Goal: Check status: Check status

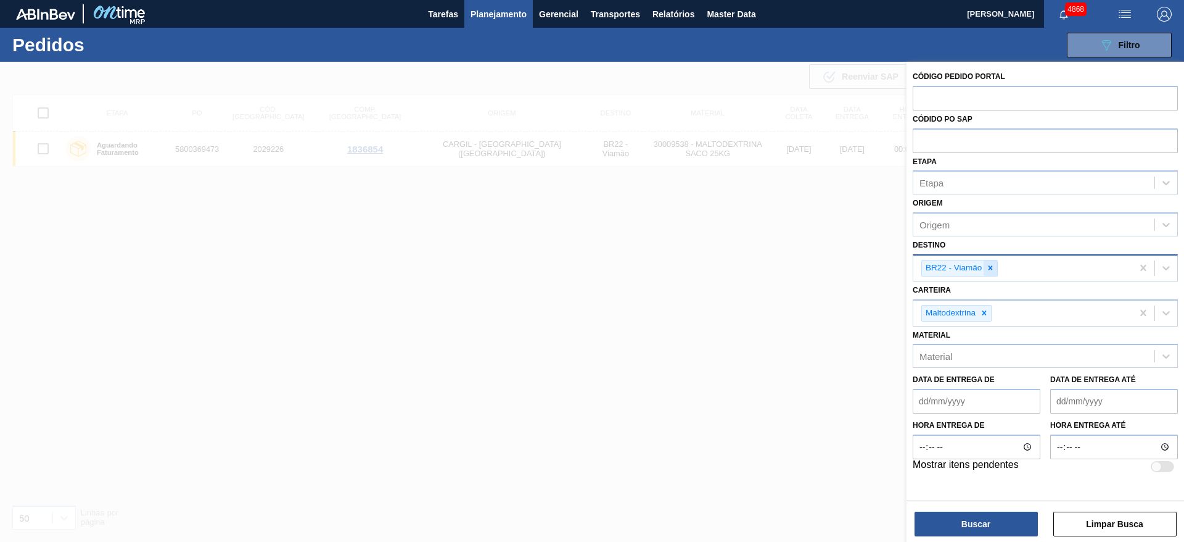
click at [993, 270] on icon at bounding box center [991, 268] width 4 height 4
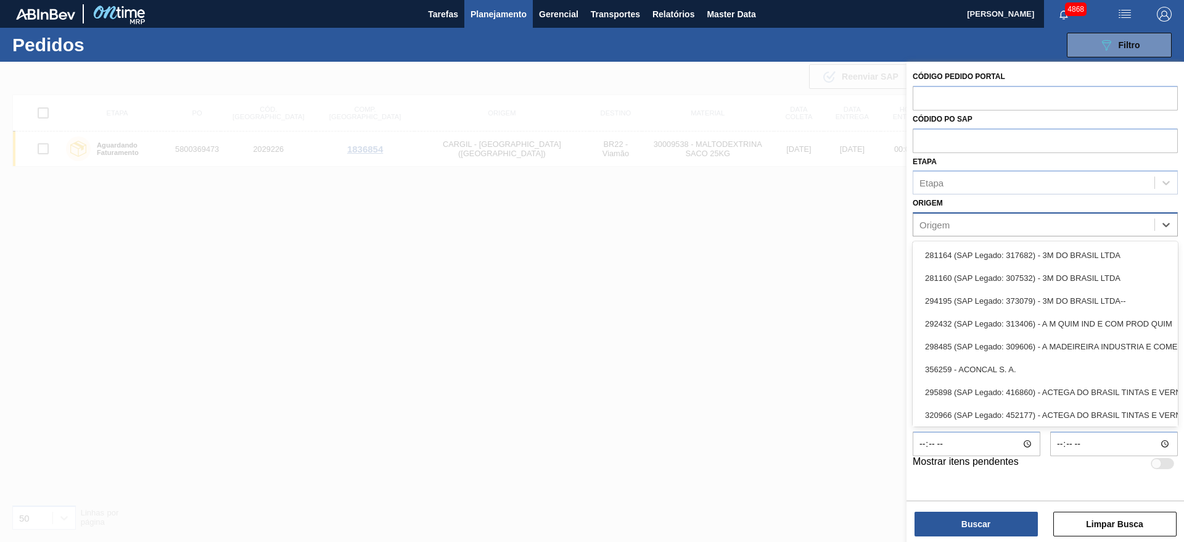
click at [950, 226] on div "Origem" at bounding box center [935, 225] width 30 height 10
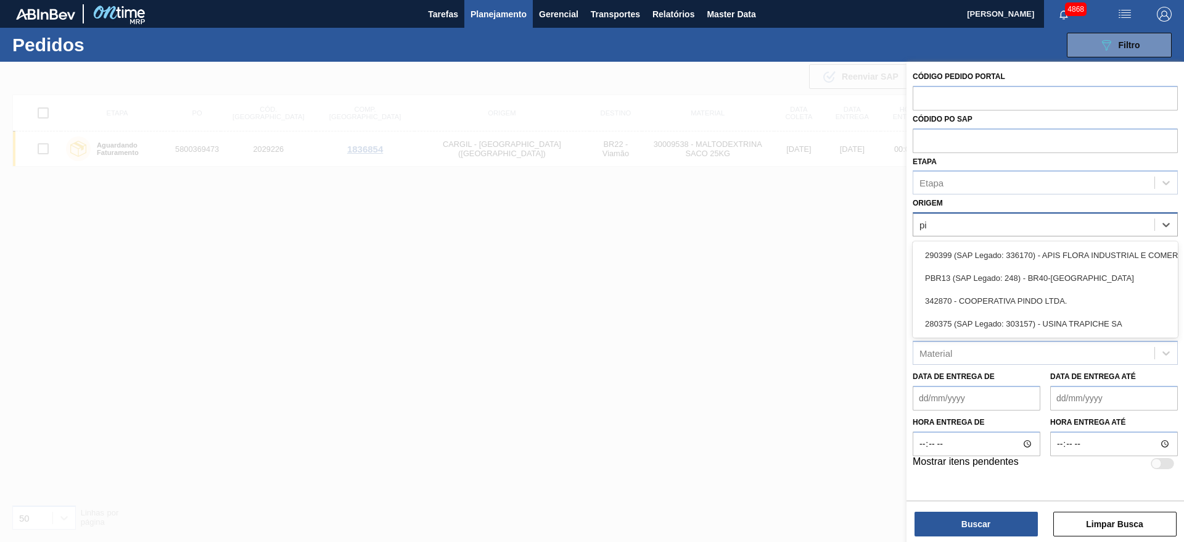
type input "pir"
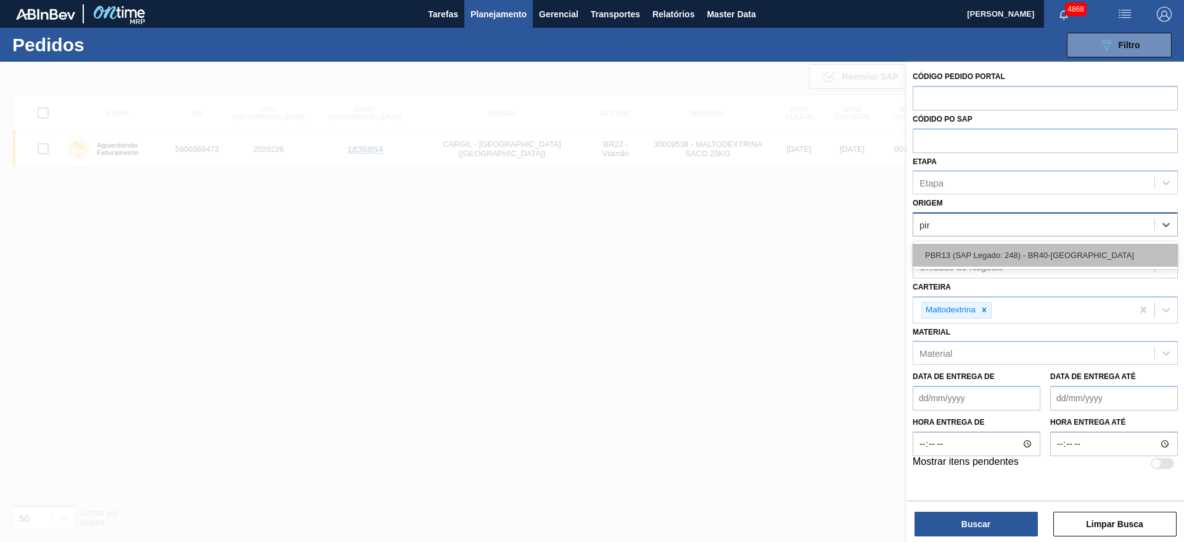
click at [972, 252] on div "PBR13 (SAP Legado: 248) - BR40-[GEOGRAPHIC_DATA]" at bounding box center [1045, 255] width 265 height 23
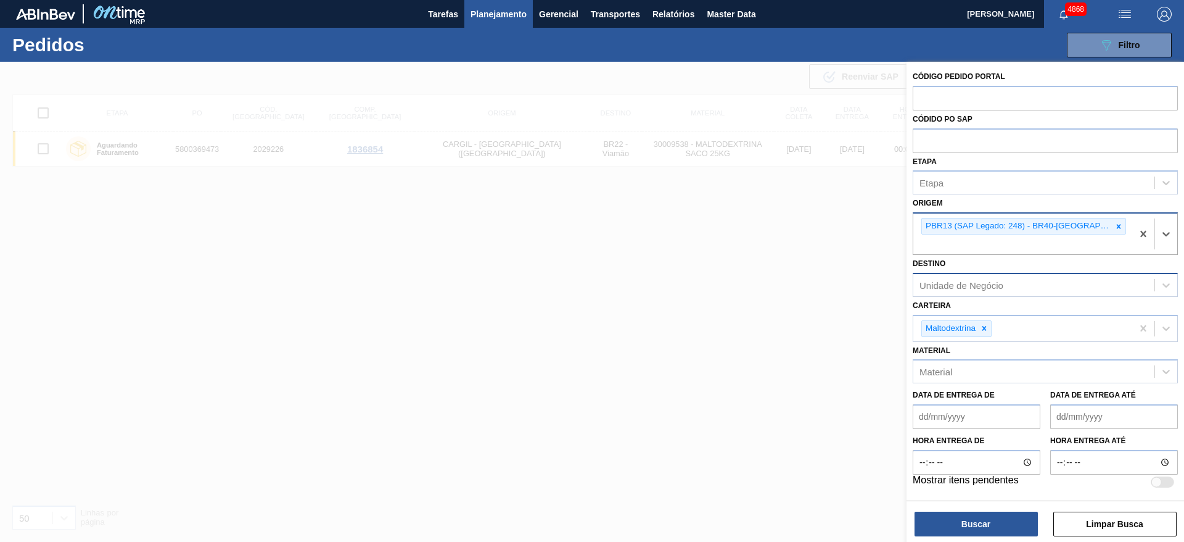
click at [972, 279] on div "Unidade de Negócio" at bounding box center [962, 284] width 84 height 10
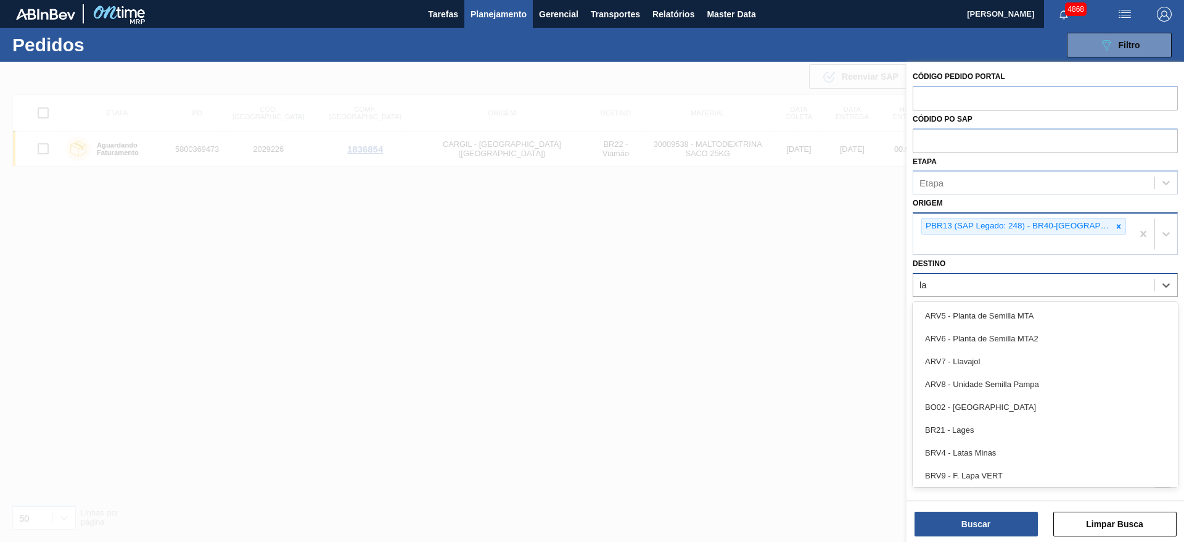
type input "lag"
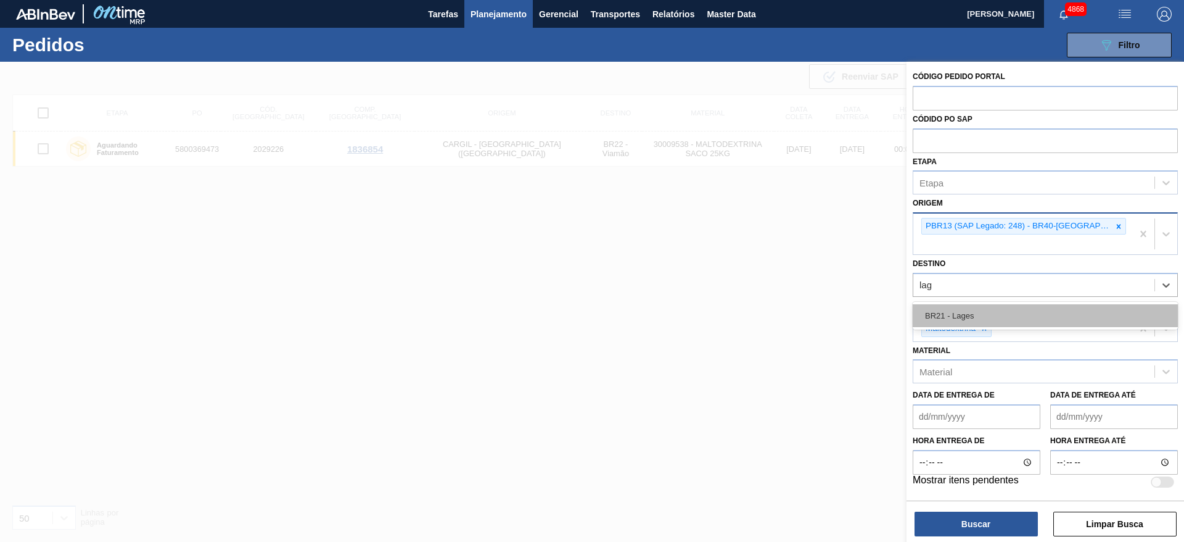
click at [986, 304] on div "BR21 - Lages" at bounding box center [1045, 315] width 265 height 23
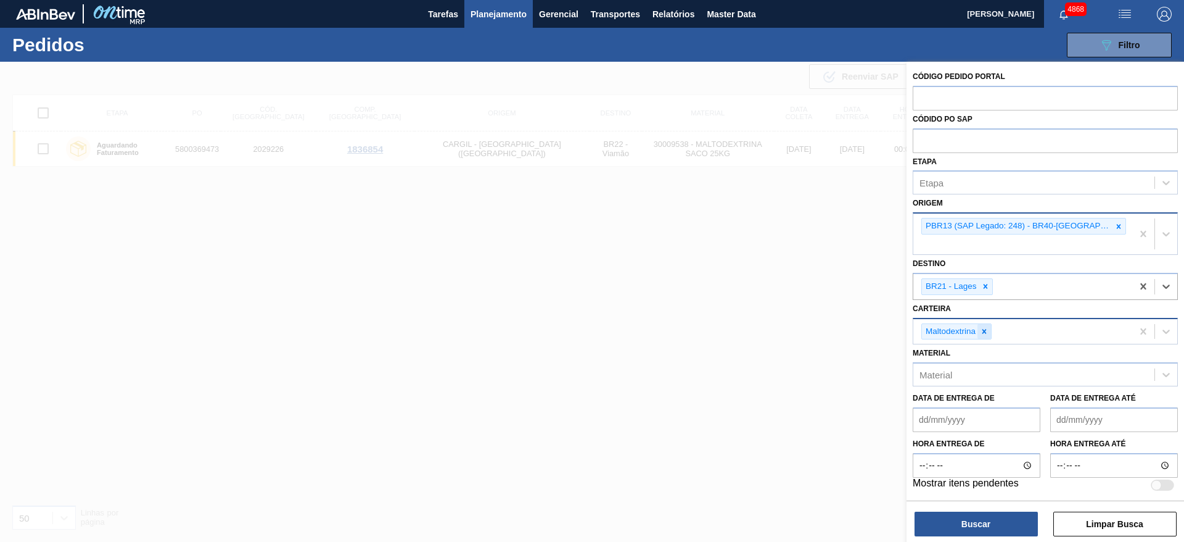
click at [988, 327] on icon at bounding box center [984, 331] width 9 height 9
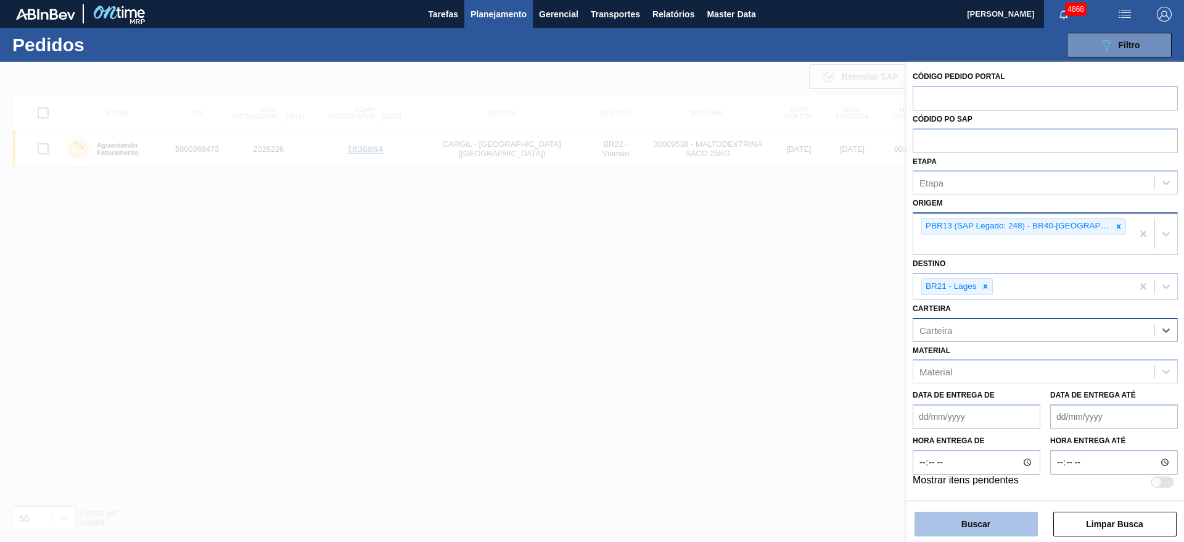
click at [977, 521] on button "Buscar" at bounding box center [976, 523] width 123 height 25
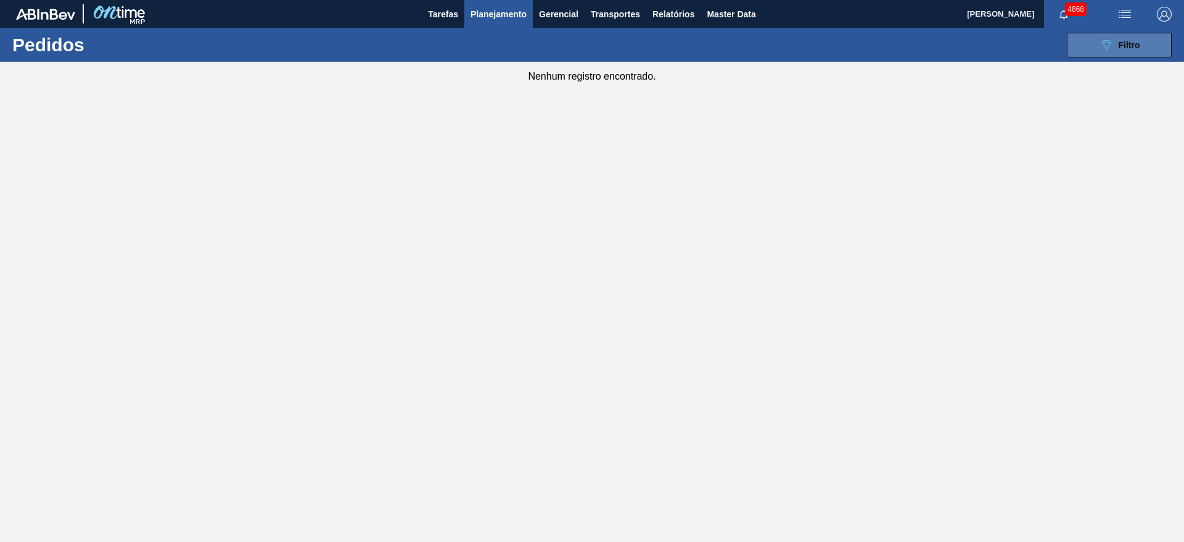
click at [1101, 42] on icon "089F7B8B-B2A5-4AFE-B5C0-19BA573D28AC" at bounding box center [1106, 45] width 15 height 15
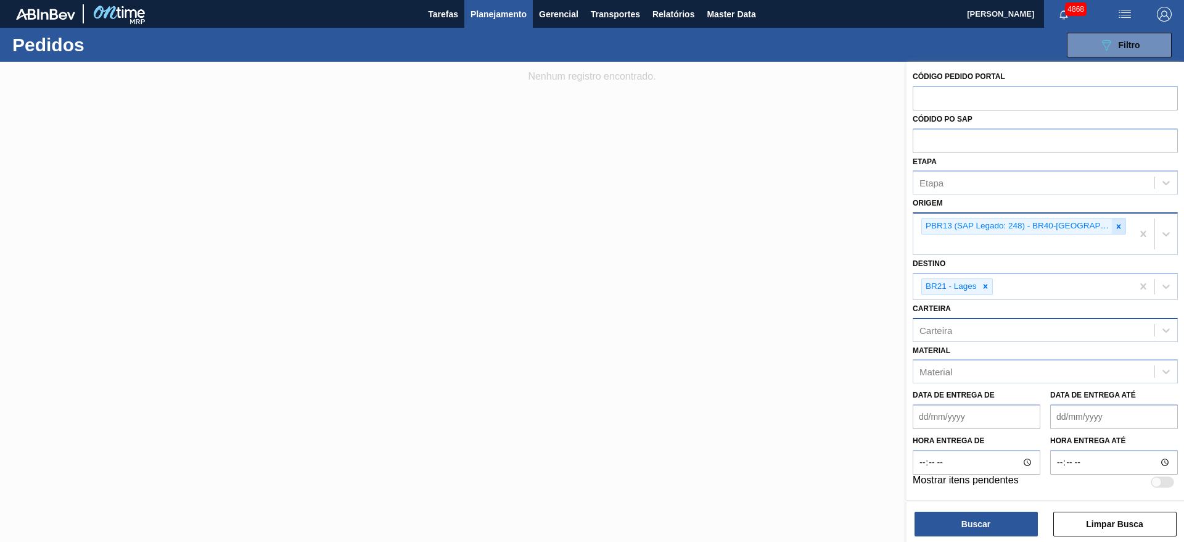
click at [1117, 225] on icon at bounding box center [1119, 226] width 4 height 4
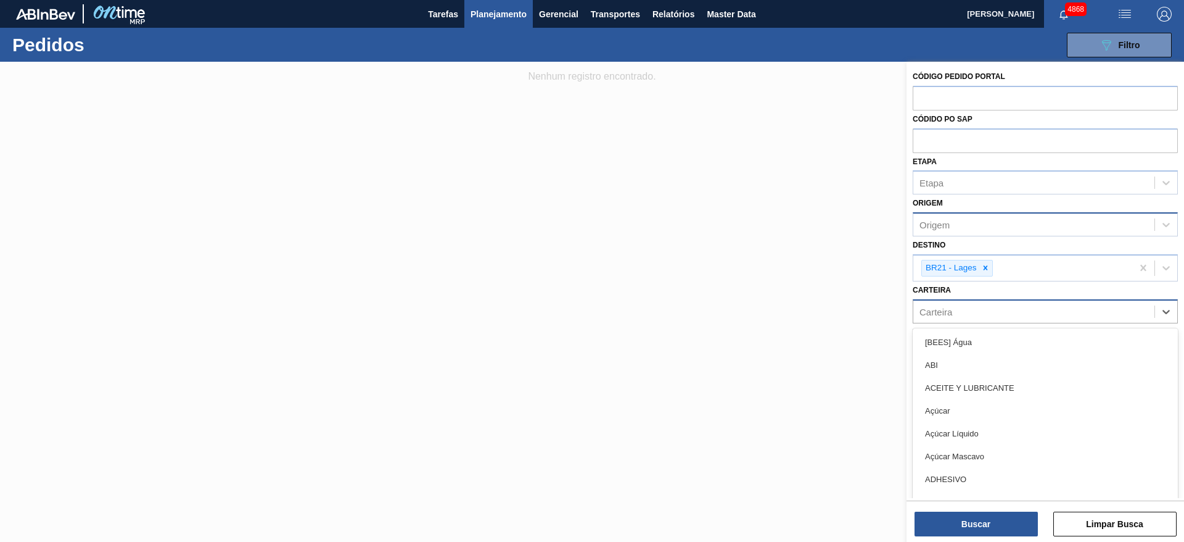
click at [954, 313] on div "Carteira" at bounding box center [1034, 311] width 241 height 18
type input "rol"
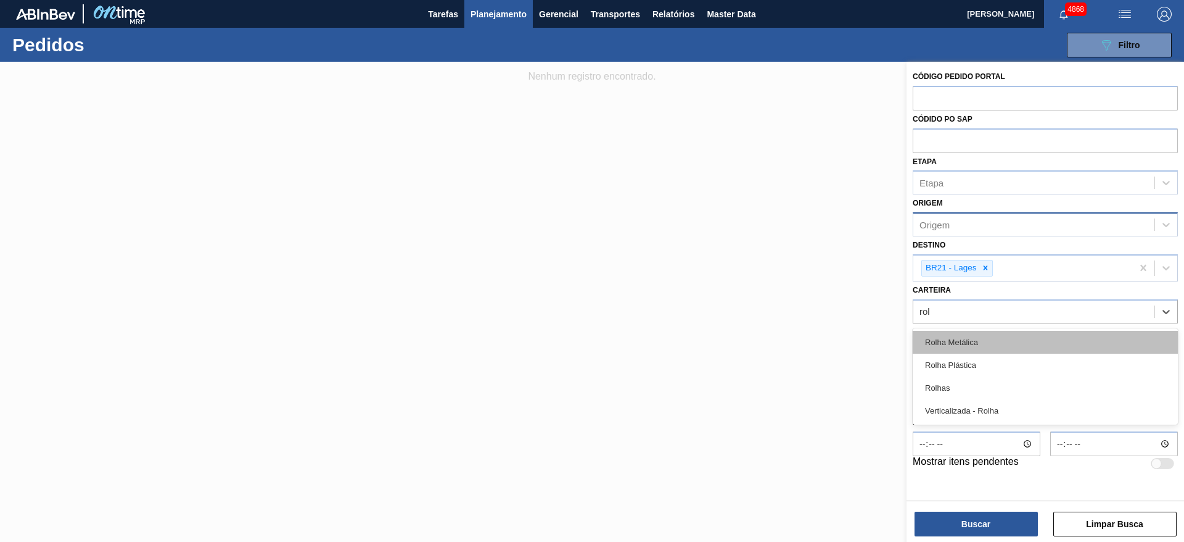
click at [956, 344] on div "Rolha Metálica" at bounding box center [1045, 342] width 265 height 23
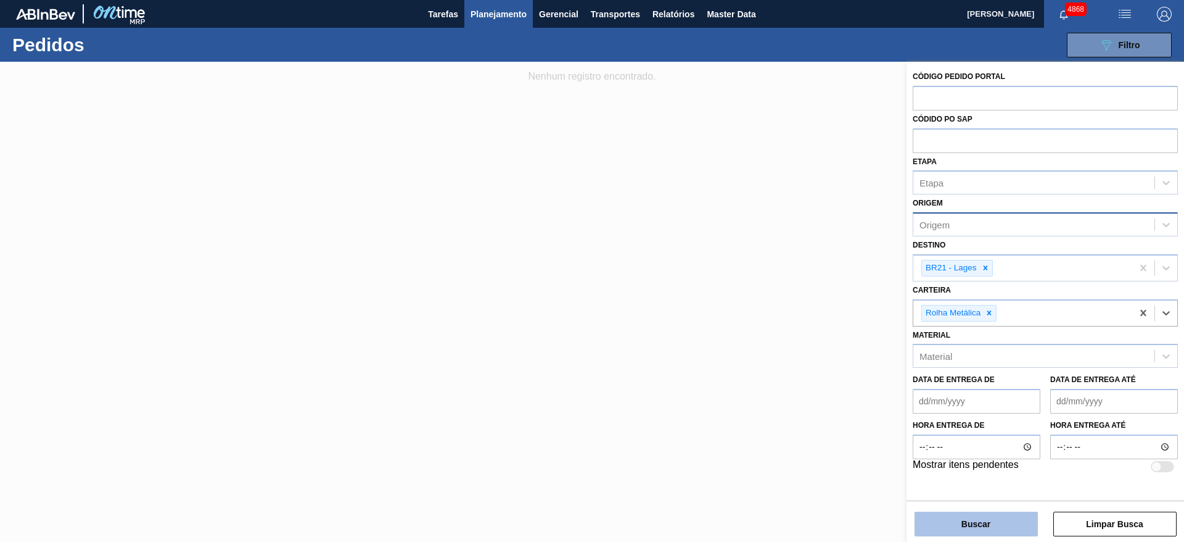
click at [959, 525] on button "Buscar" at bounding box center [976, 523] width 123 height 25
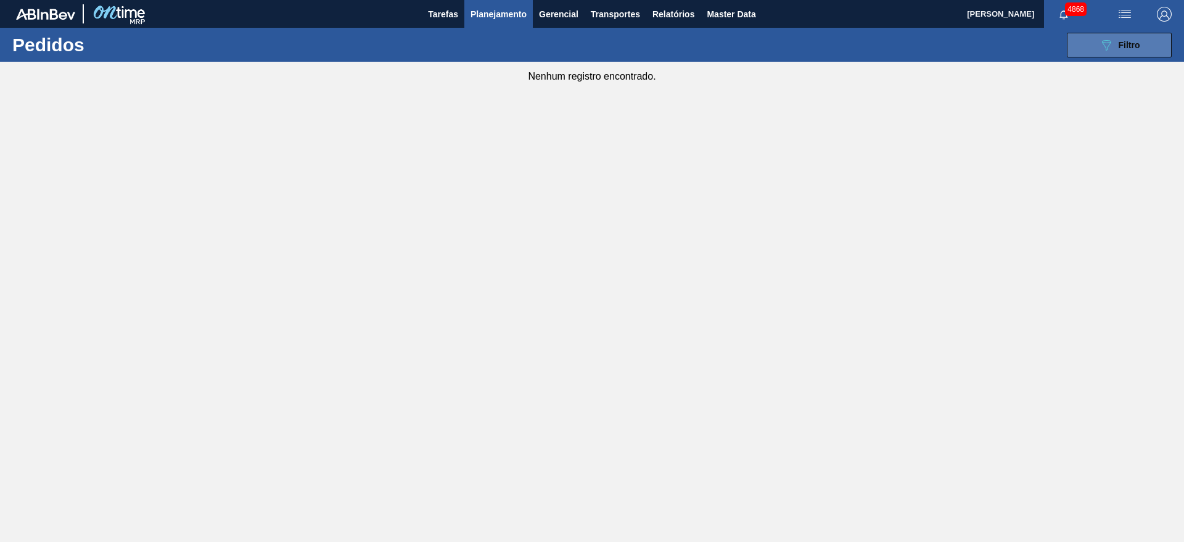
click at [1094, 39] on button "089F7B8B-B2A5-4AFE-B5C0-19BA573D28AC Filtro" at bounding box center [1119, 45] width 105 height 25
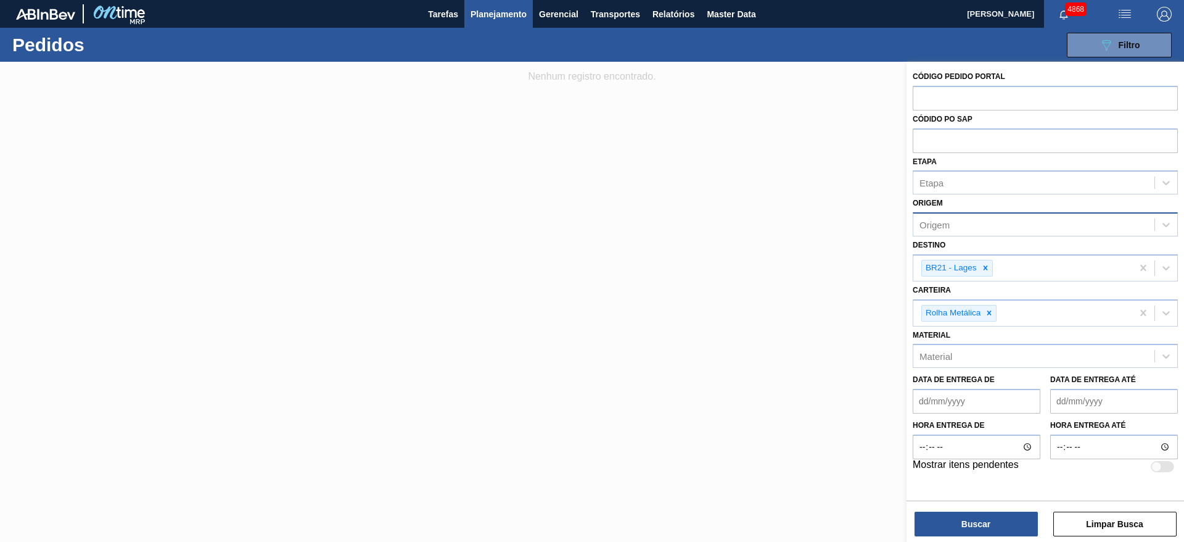
click at [512, 10] on span "Planejamento" at bounding box center [499, 14] width 56 height 15
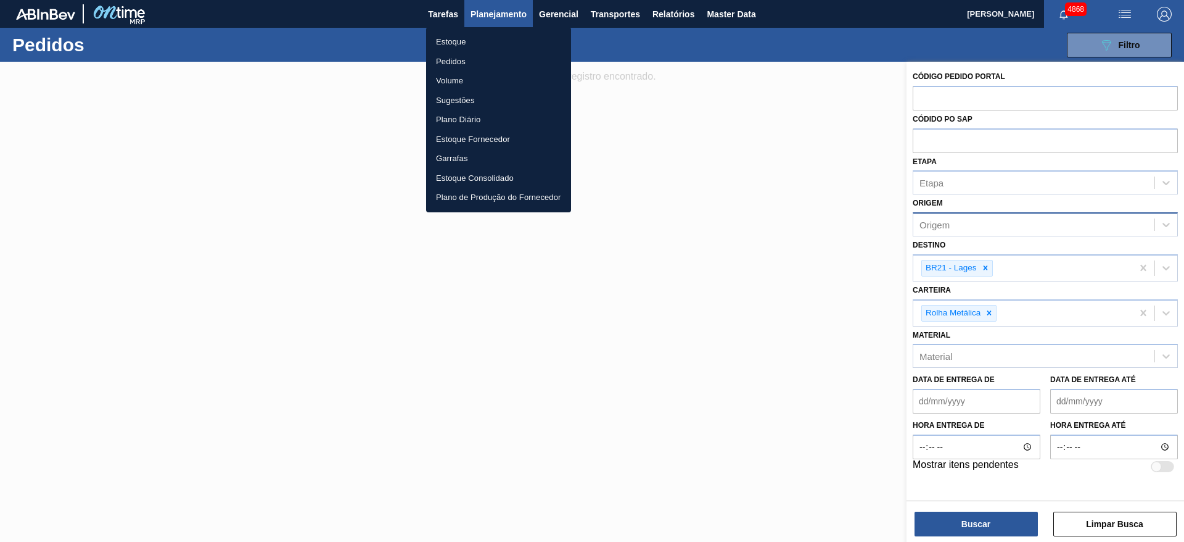
click at [991, 307] on div at bounding box center [592, 271] width 1184 height 542
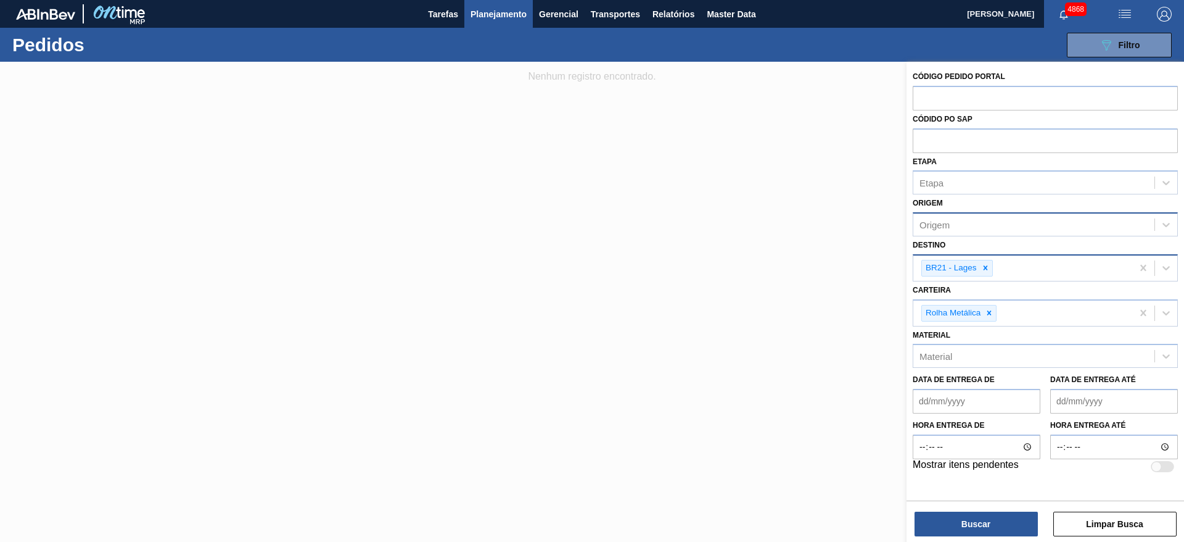
drag, startPoint x: 986, startPoint y: 269, endPoint x: 984, endPoint y: 277, distance: 8.4
click at [985, 270] on icon at bounding box center [985, 267] width 9 height 9
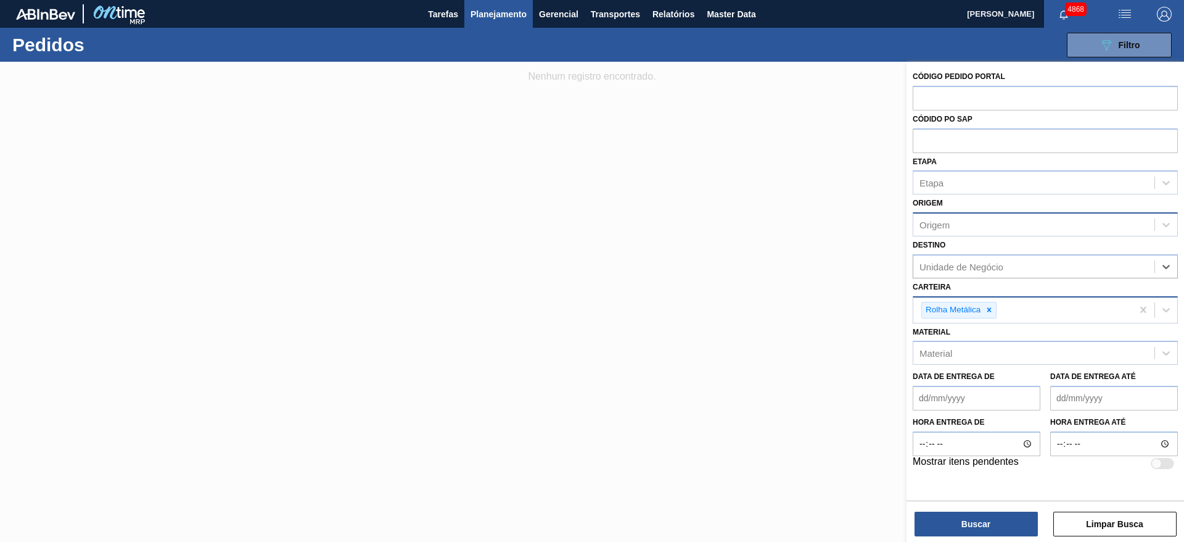
drag, startPoint x: 991, startPoint y: 307, endPoint x: 983, endPoint y: 315, distance: 11.3
click at [990, 307] on icon at bounding box center [989, 309] width 9 height 9
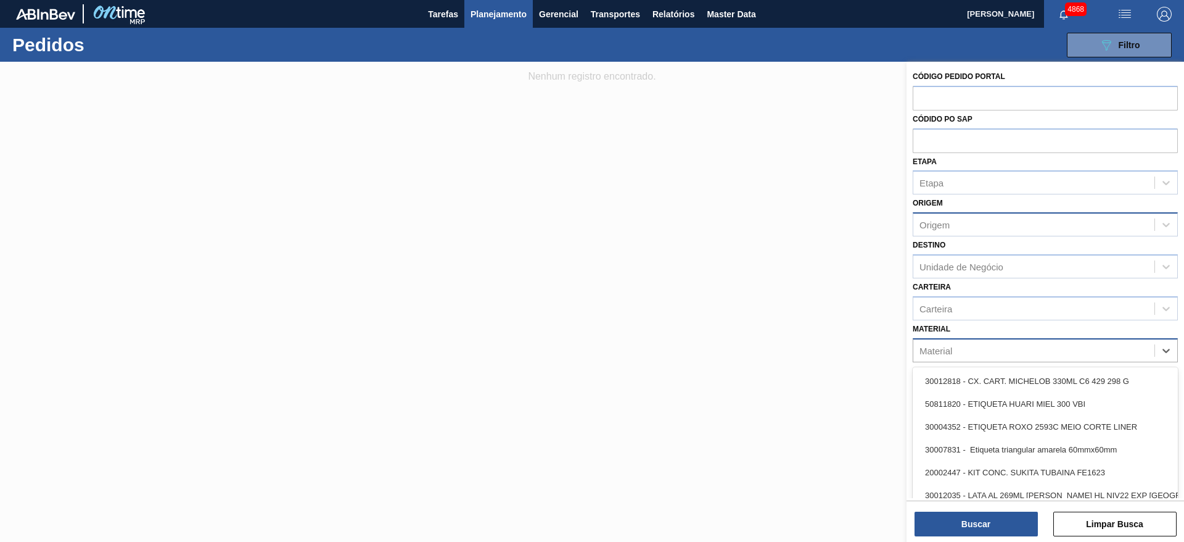
click at [963, 347] on div "Material" at bounding box center [1034, 350] width 241 height 18
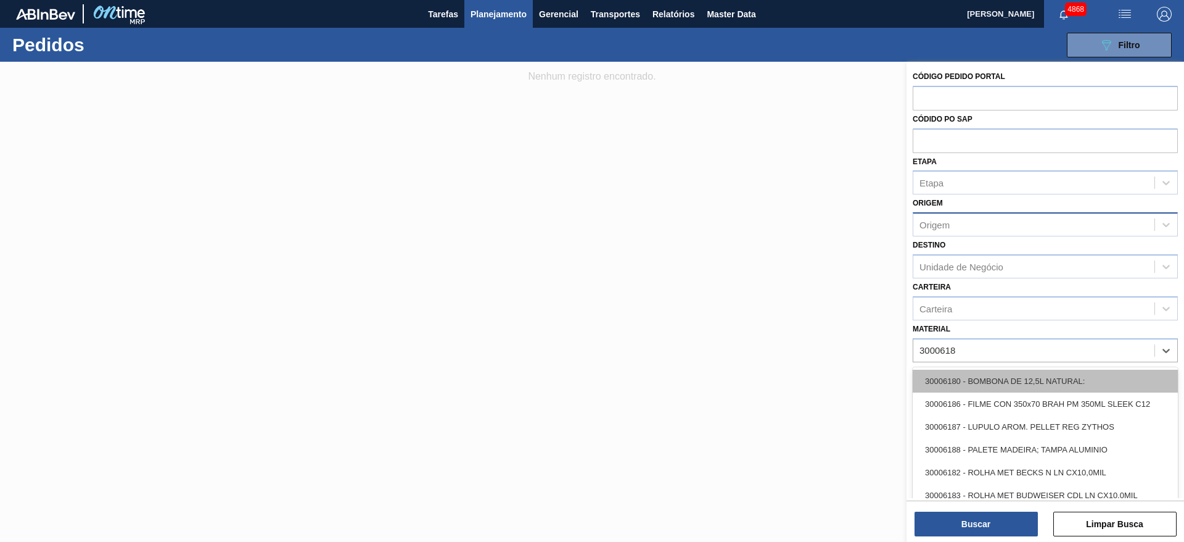
type input "30006184"
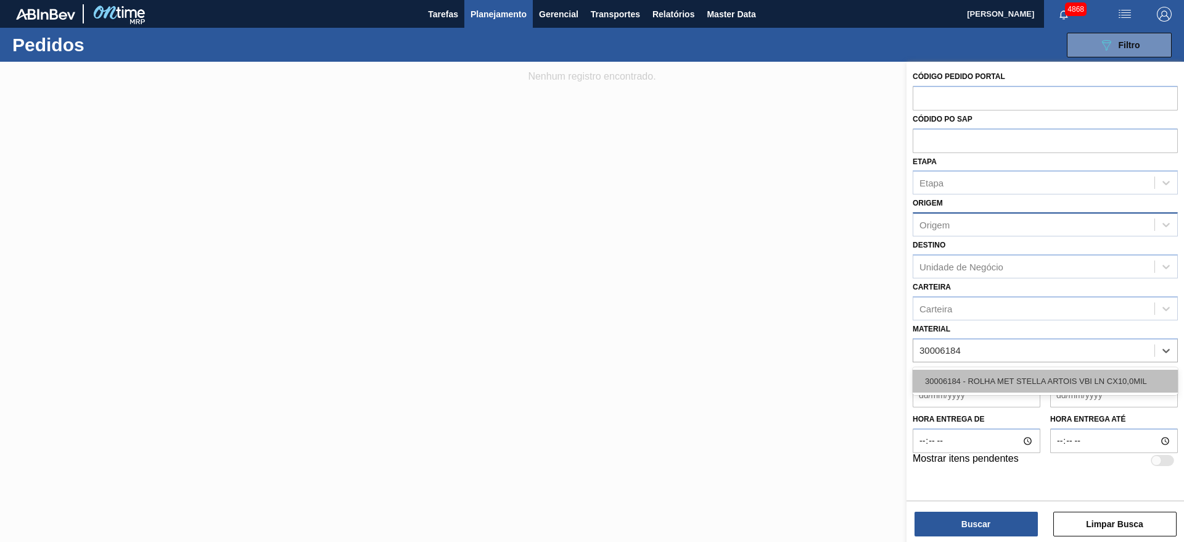
click at [1024, 379] on div "30006184 - ROLHA MET STELLA ARTOIS VBI LN CX10,0MIL" at bounding box center [1045, 381] width 265 height 23
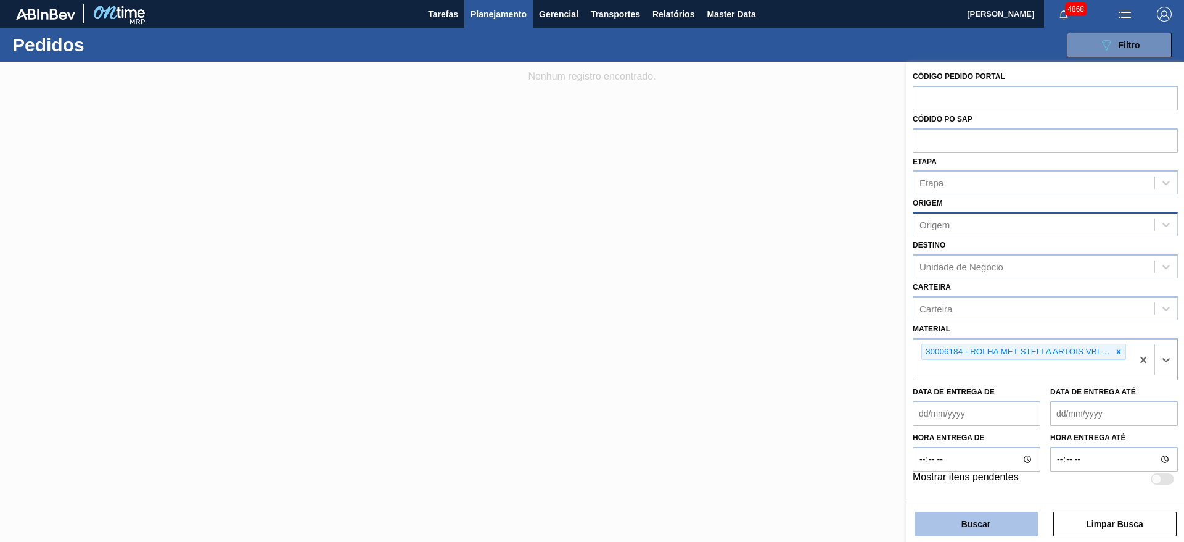
click at [969, 518] on button "Buscar" at bounding box center [976, 523] width 123 height 25
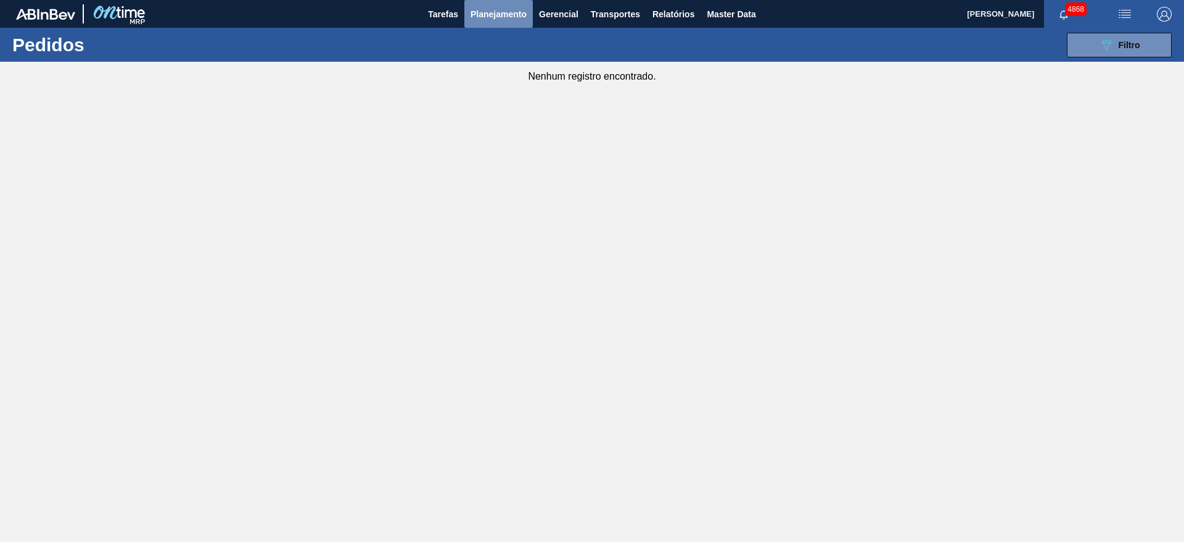
click at [481, 12] on span "Planejamento" at bounding box center [499, 14] width 56 height 15
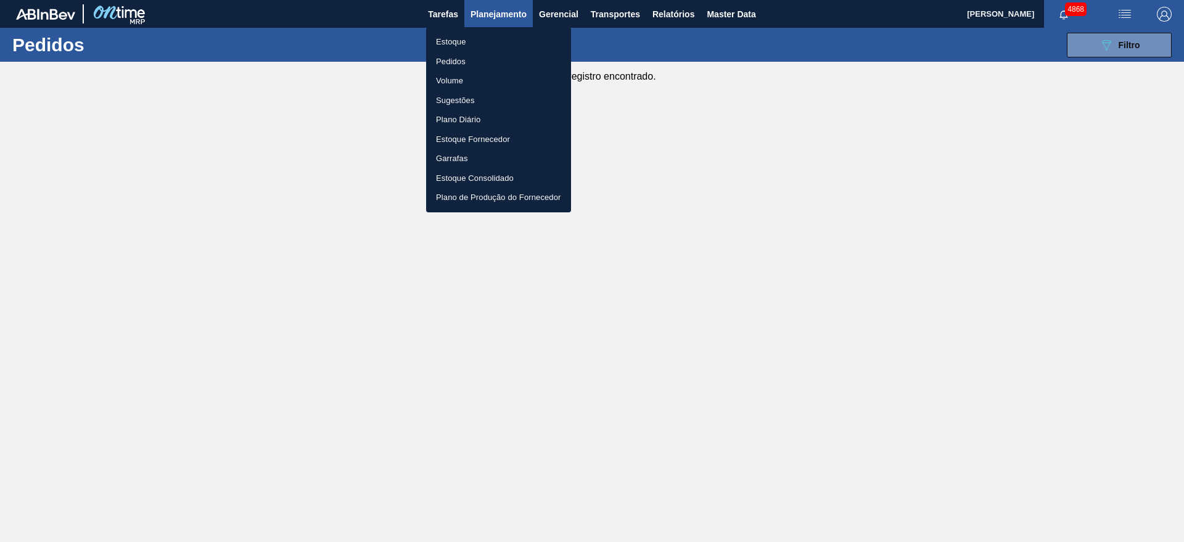
click at [491, 38] on li "Estoque" at bounding box center [498, 42] width 145 height 20
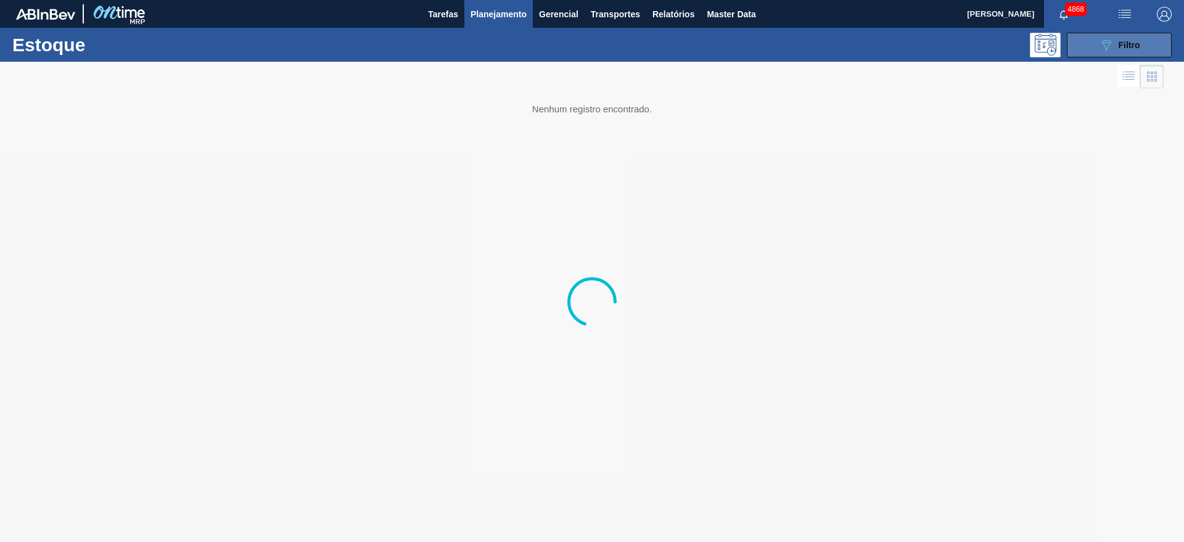
click at [1144, 42] on button "089F7B8B-B2A5-4AFE-B5C0-19BA573D28AC Filtro" at bounding box center [1119, 45] width 105 height 25
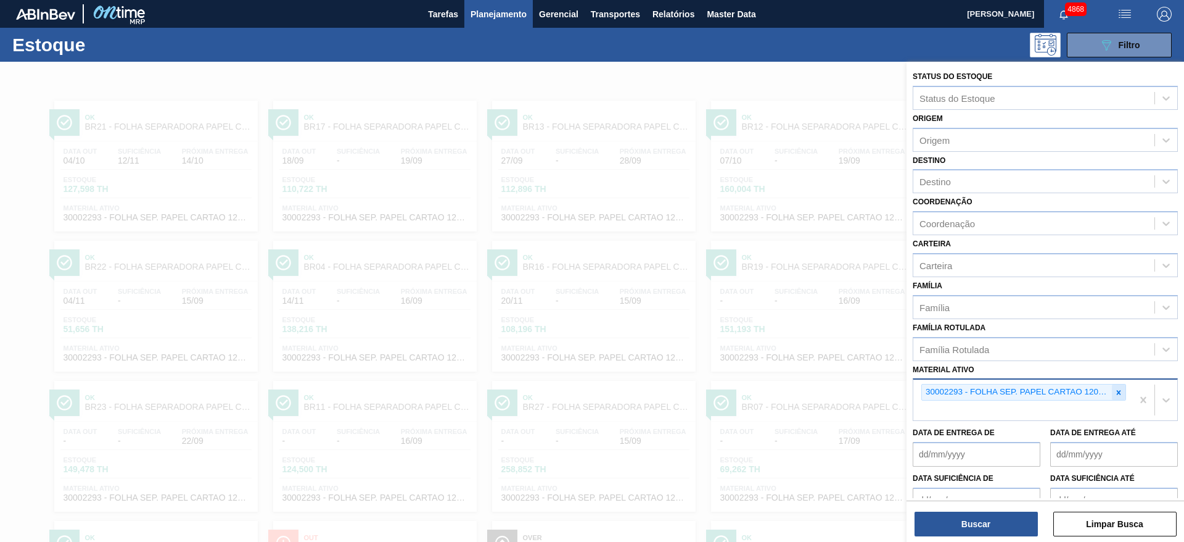
click at [1115, 391] on icon at bounding box center [1119, 392] width 9 height 9
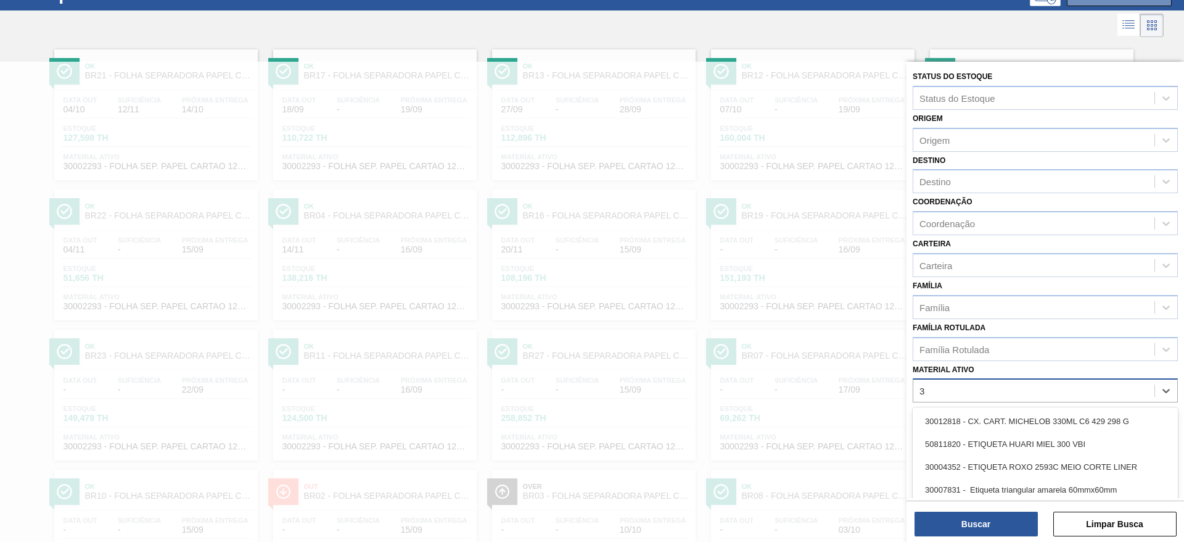
scroll to position [56, 0]
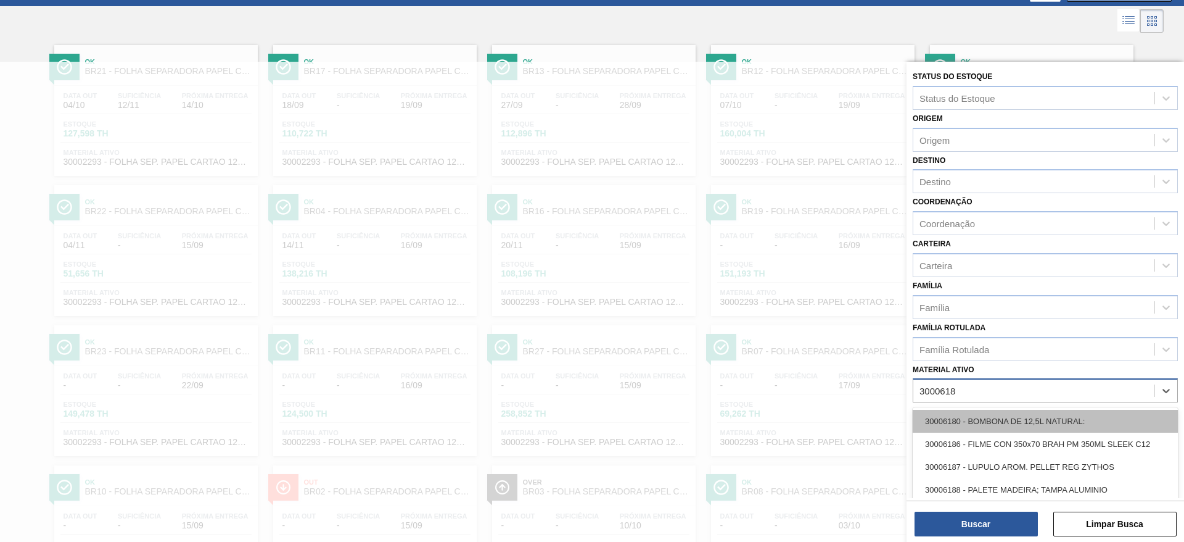
type ativo "30006184"
click at [1080, 417] on div "30006184 - ROLHA MET STELLA ARTOIS VBI LN CX10,0MIL" at bounding box center [1045, 421] width 265 height 23
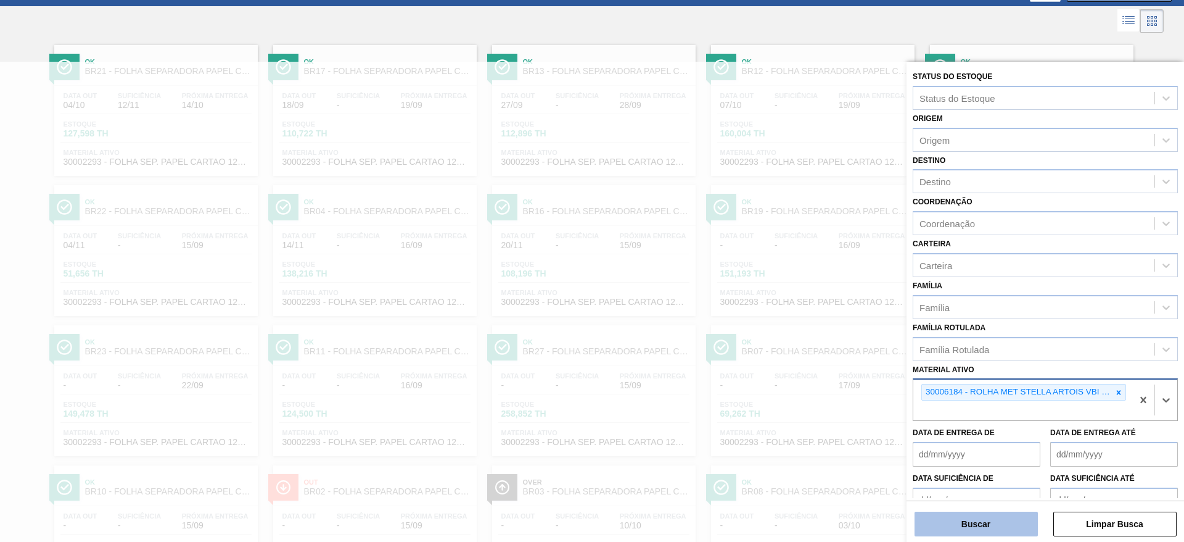
click at [1023, 515] on button "Buscar" at bounding box center [976, 523] width 123 height 25
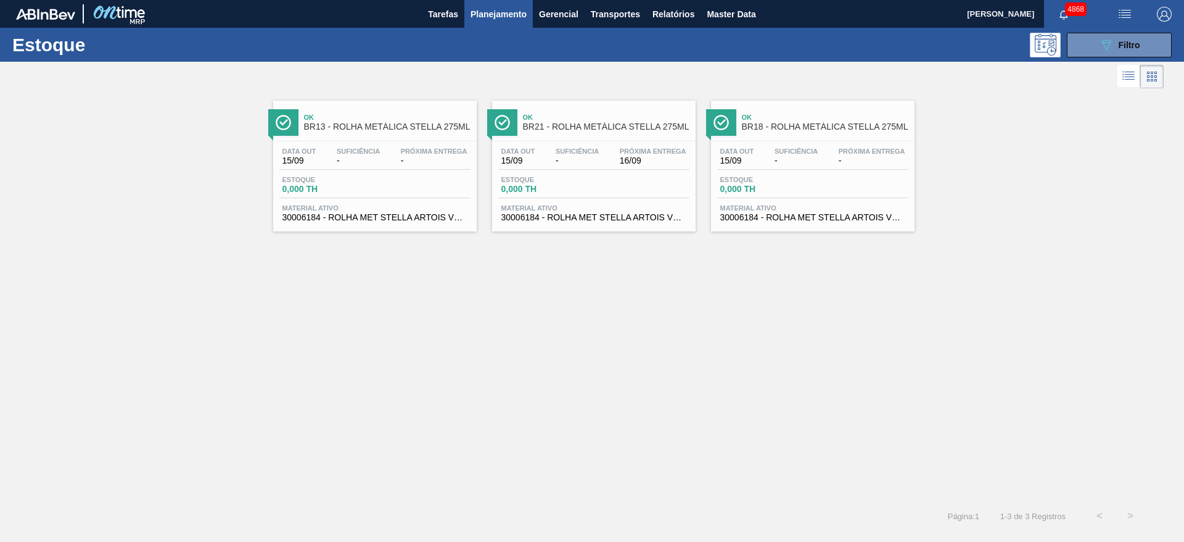
click at [680, 207] on span "Material ativo" at bounding box center [594, 207] width 185 height 7
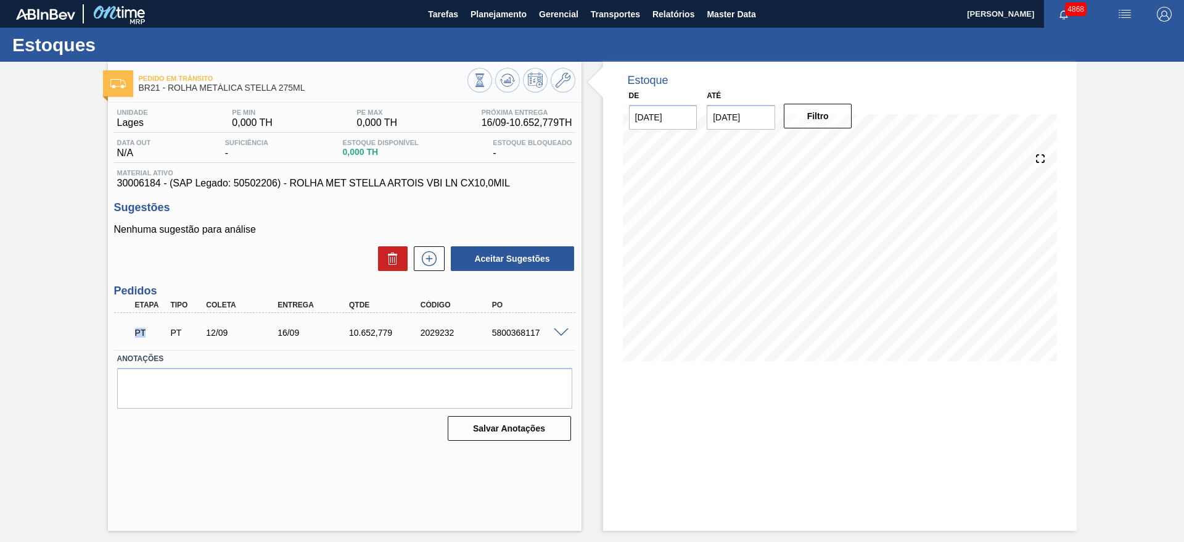
drag, startPoint x: 136, startPoint y: 331, endPoint x: 148, endPoint y: 331, distance: 11.7
click at [148, 331] on p "PT" at bounding box center [150, 333] width 31 height 10
click at [674, 392] on div "Estoque De [DATE] Até [DATE] Filtro 26/09 Projeção de Estoque 10,652.779 [DOMAI…" at bounding box center [840, 296] width 474 height 469
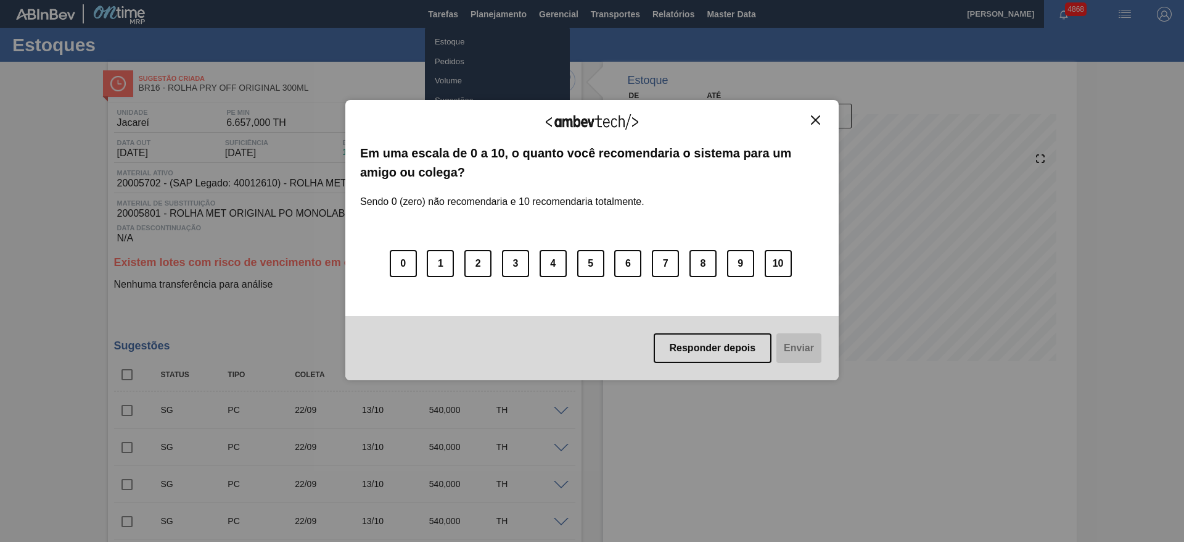
click at [817, 120] on img "Close" at bounding box center [815, 119] width 9 height 9
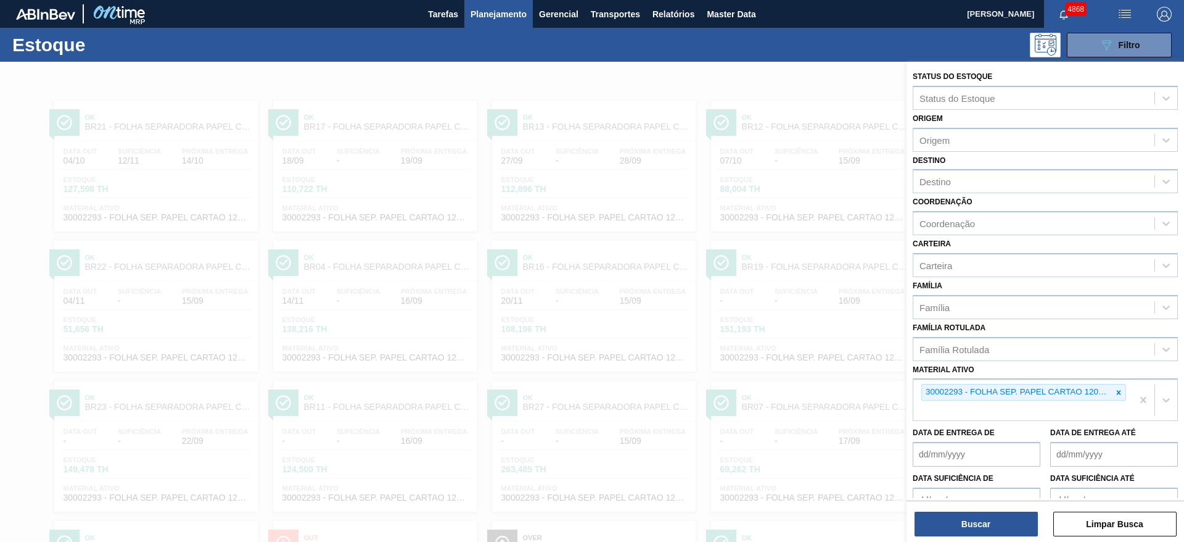
click at [706, 76] on div at bounding box center [592, 333] width 1184 height 542
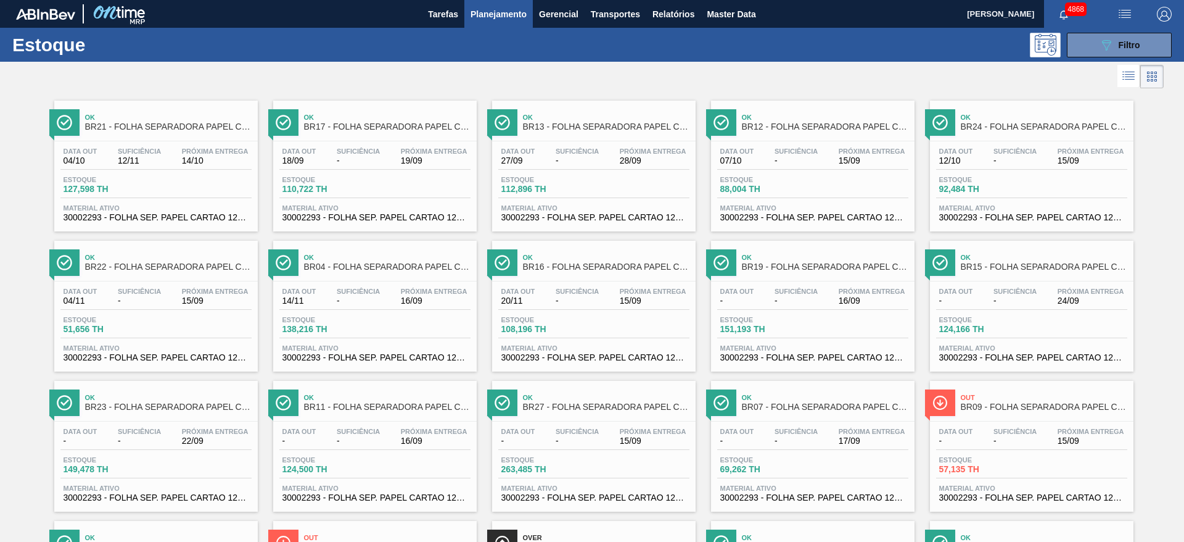
click at [1110, 14] on span "button" at bounding box center [1125, 14] width 30 height 15
click at [859, 75] on div at bounding box center [592, 271] width 1184 height 542
